Goal: Complete application form

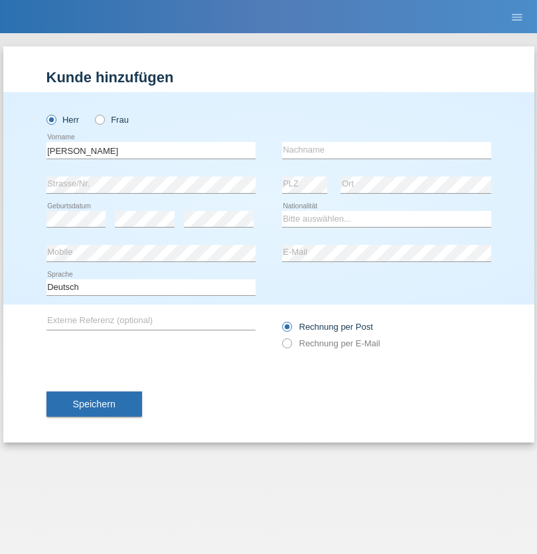
type input "[PERSON_NAME]"
click at [386, 150] on input "text" at bounding box center [386, 150] width 209 height 17
type input "[PERSON_NAME] [PERSON_NAME]"
select select "PT"
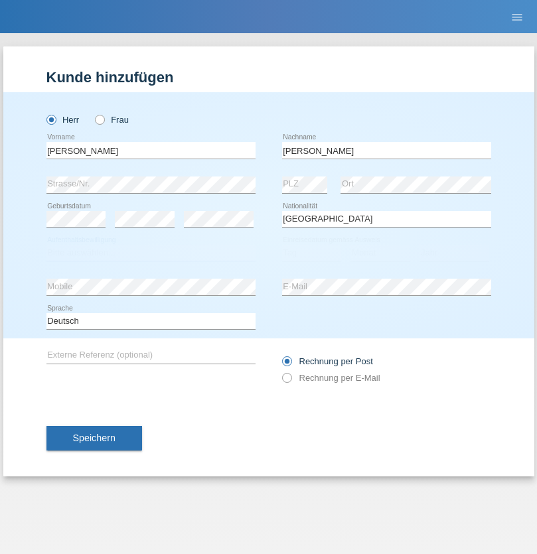
select select "C"
select select "28"
select select "02"
select select "2009"
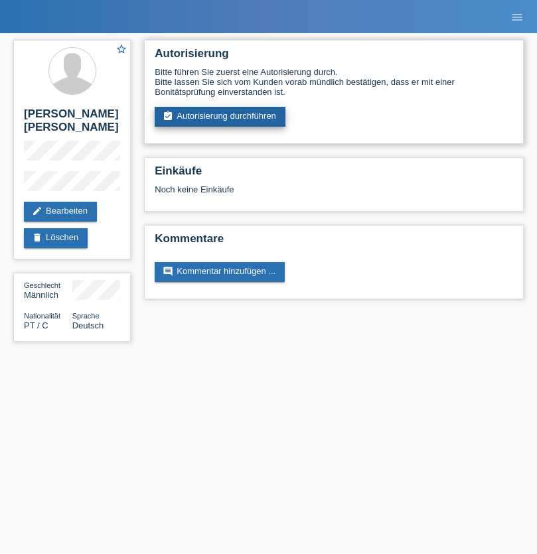
click at [220, 117] on link "assignment_turned_in Autorisierung durchführen" at bounding box center [220, 117] width 131 height 20
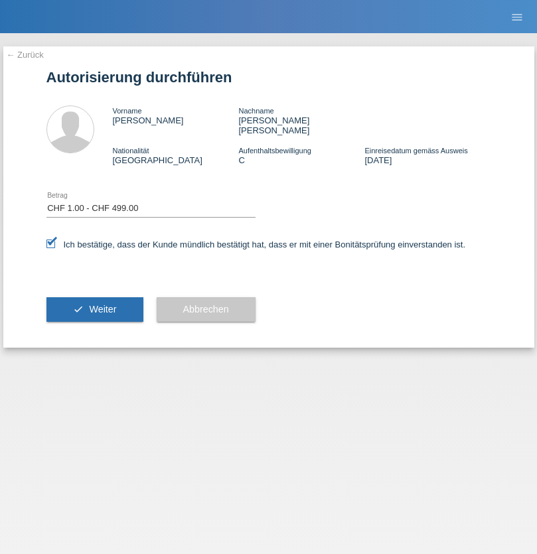
select select "1"
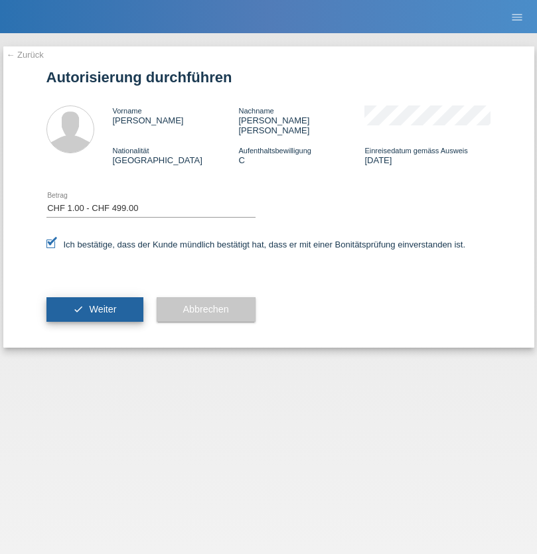
click at [94, 304] on span "Weiter" at bounding box center [102, 309] width 27 height 11
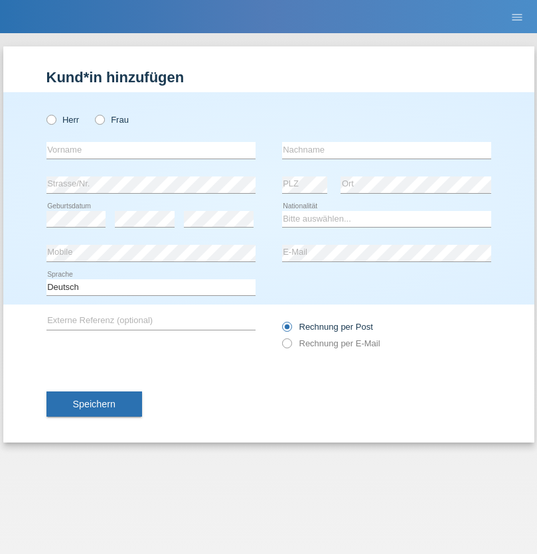
radio input "true"
click at [151, 150] on input "text" at bounding box center [150, 150] width 209 height 17
type input "firat"
click at [386, 150] on input "text" at bounding box center [386, 150] width 209 height 17
type input "kara"
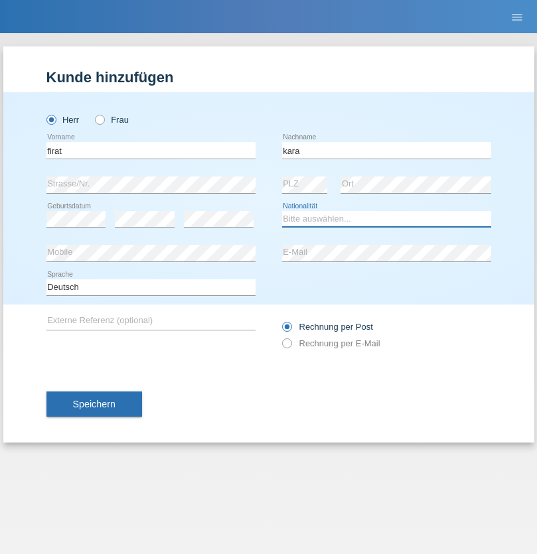
select select "CH"
